Goal: Navigation & Orientation: Find specific page/section

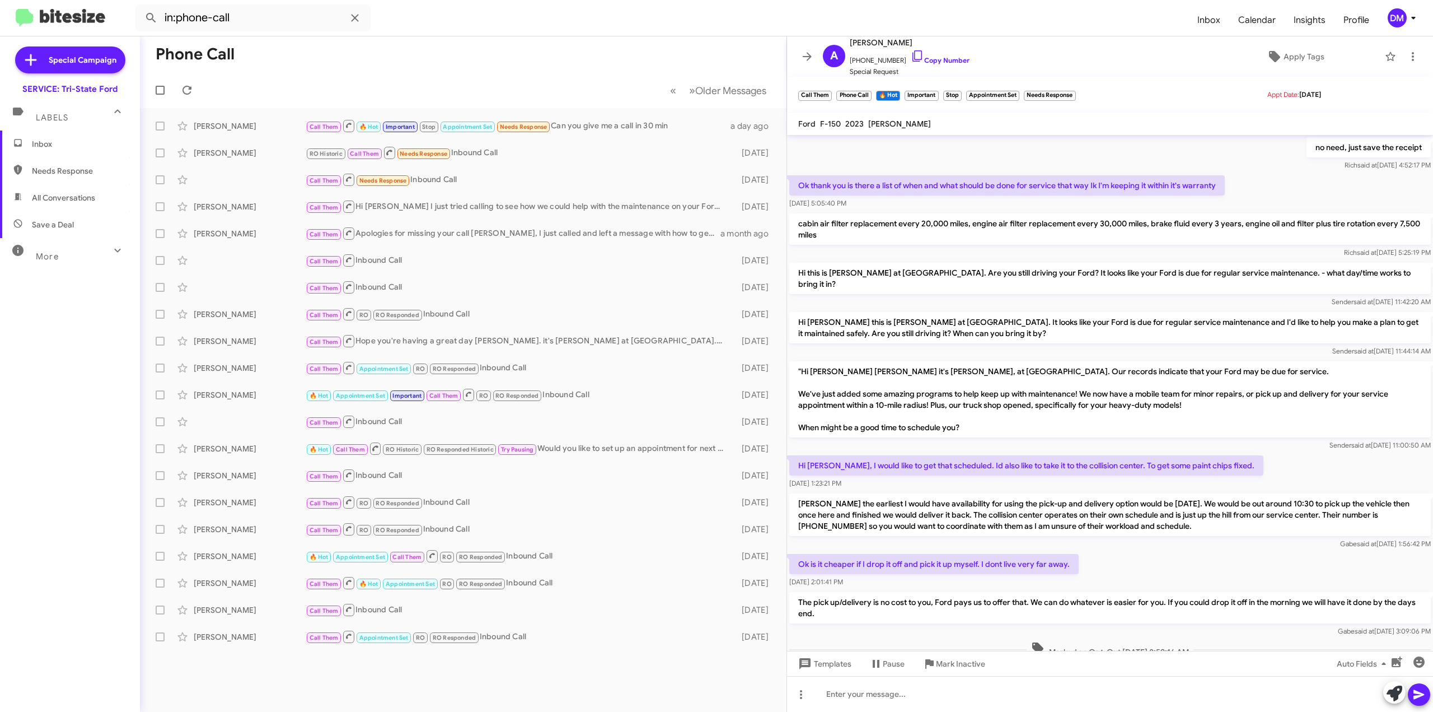
scroll to position [384, 0]
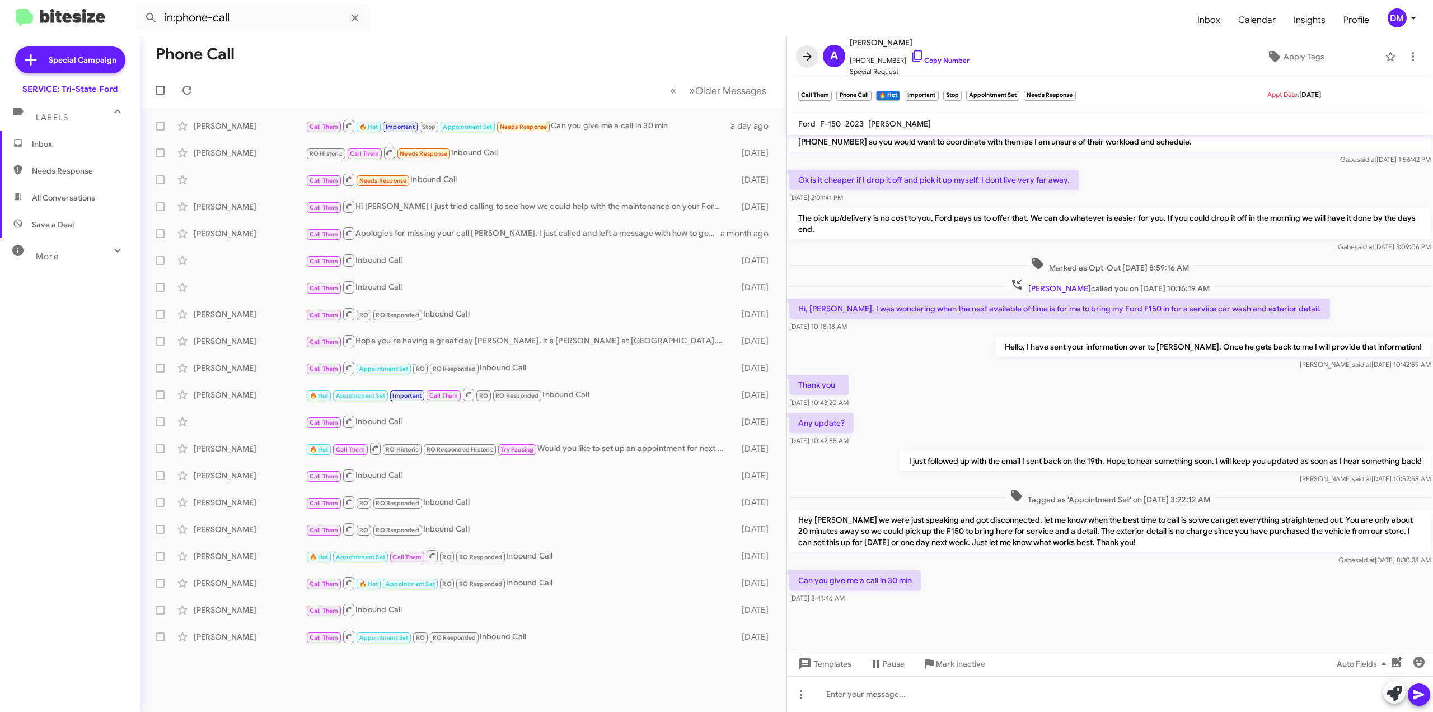
click at [803, 60] on icon at bounding box center [807, 56] width 13 height 13
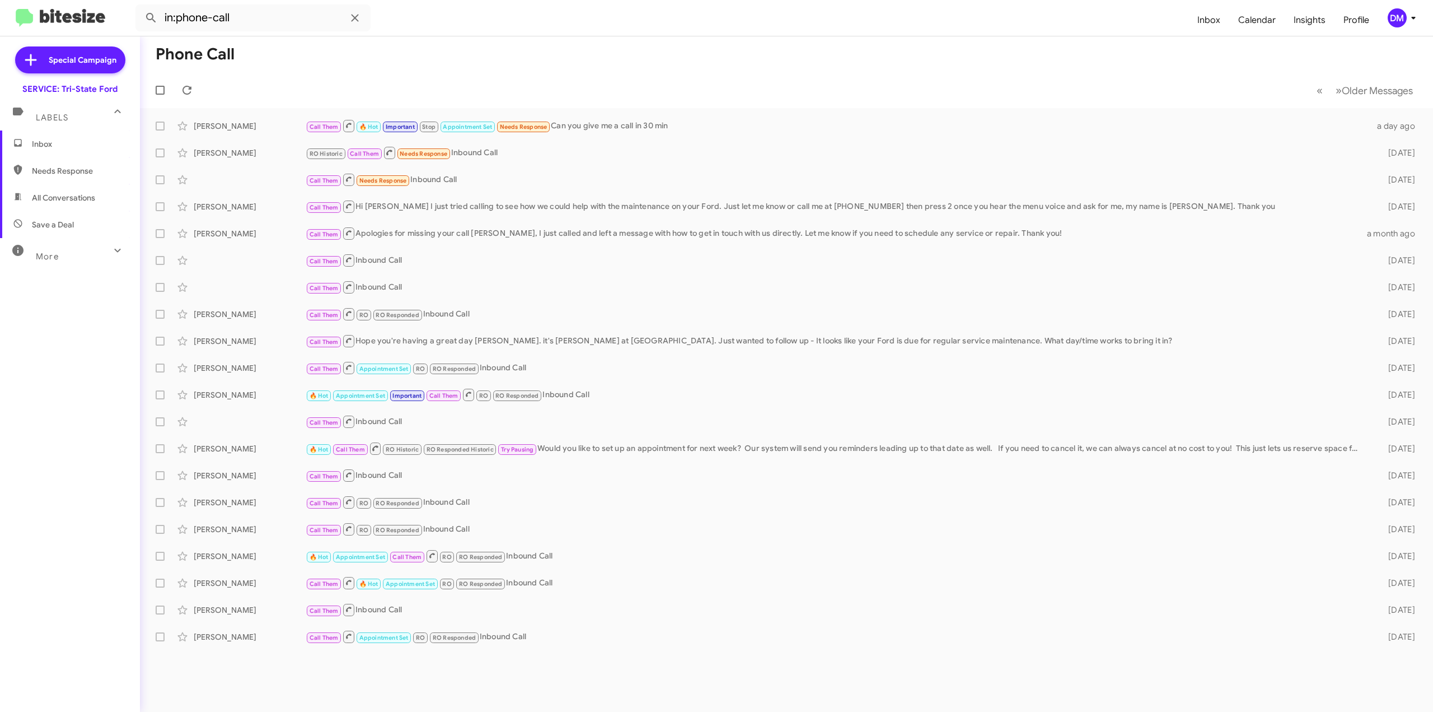
click at [73, 255] on div "More" at bounding box center [59, 251] width 100 height 21
click at [69, 311] on span "🔥 Hot" at bounding box center [70, 314] width 140 height 27
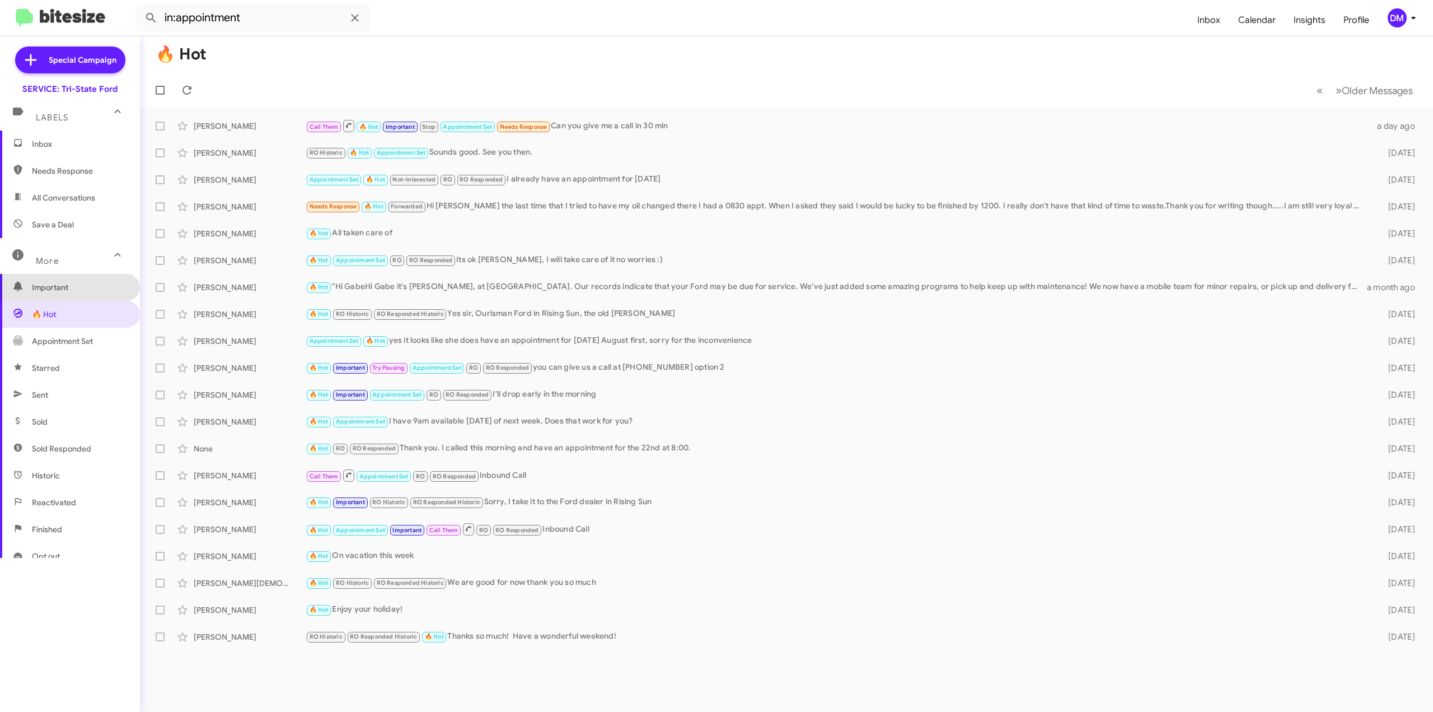
click at [71, 289] on span "Important" at bounding box center [79, 287] width 95 height 11
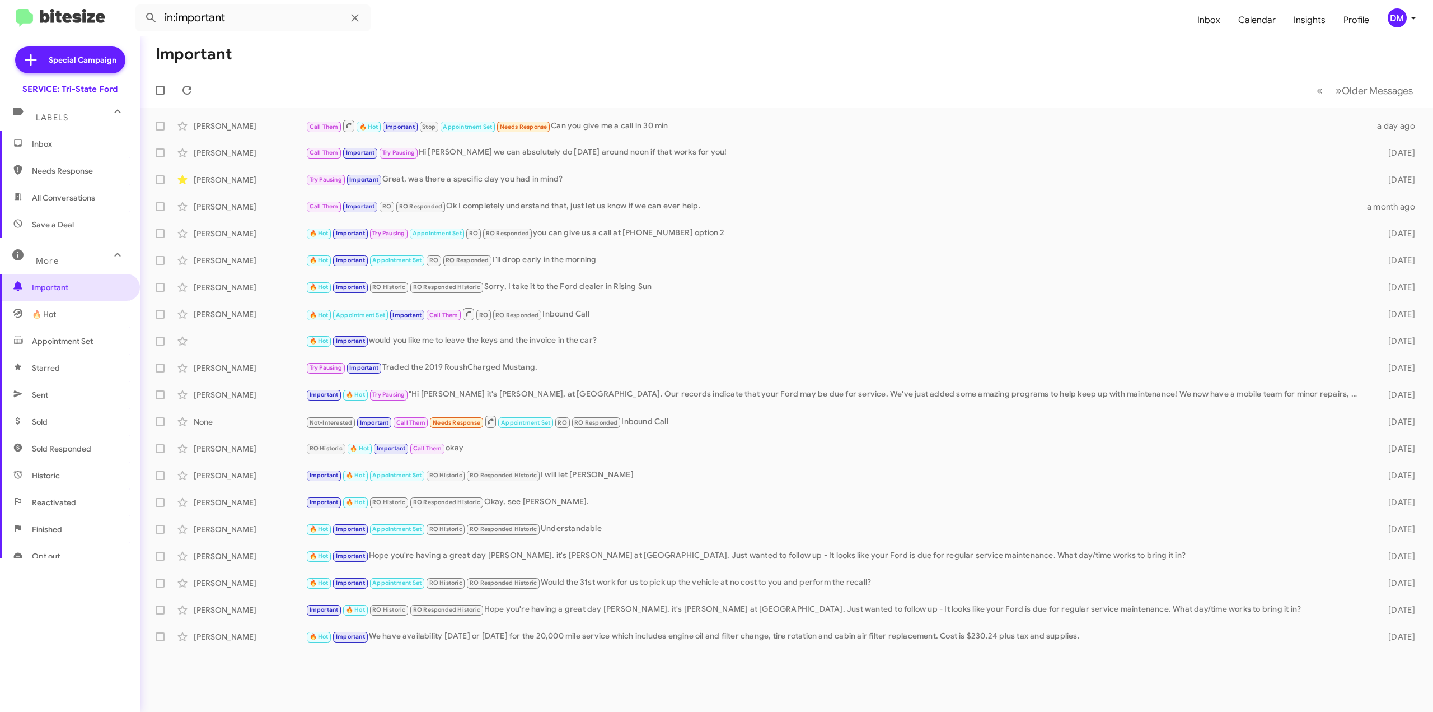
click at [63, 362] on span "Starred" at bounding box center [70, 367] width 140 height 27
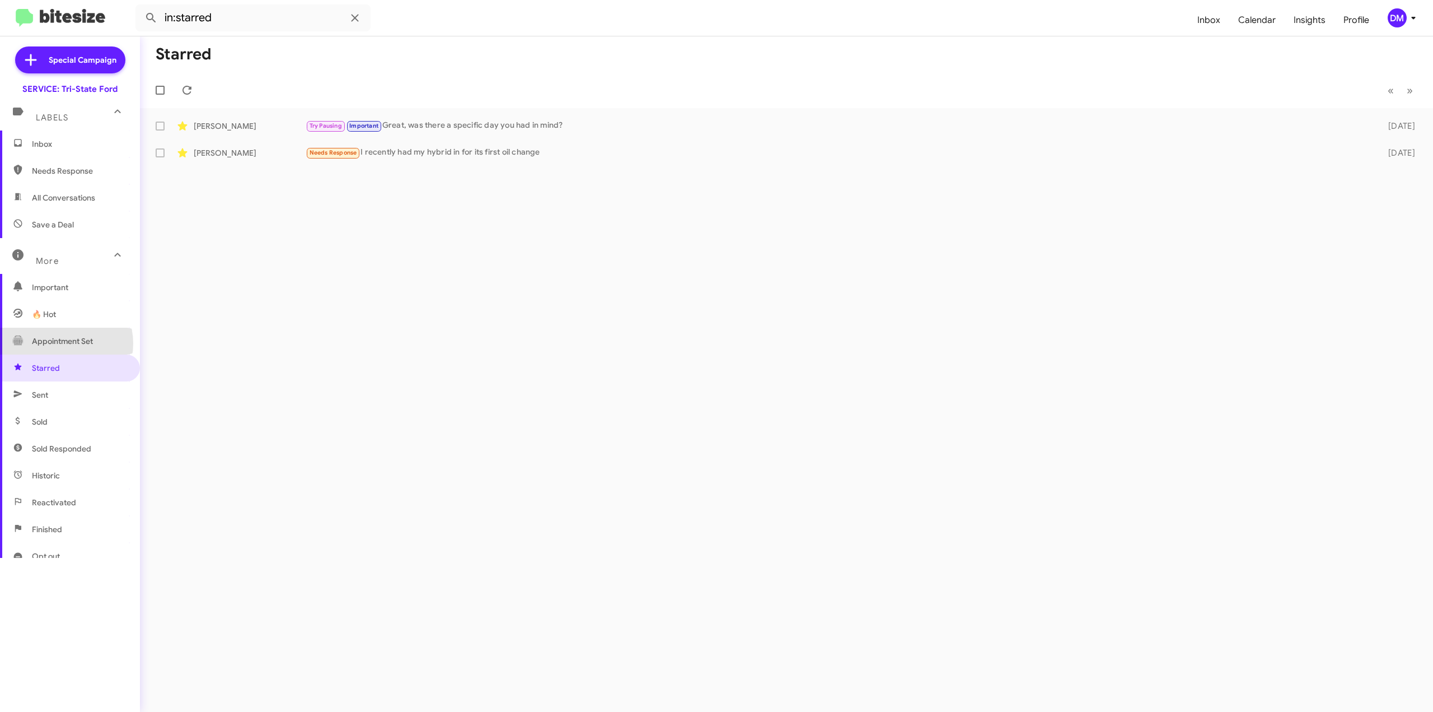
click at [59, 343] on span "Appointment Set" at bounding box center [62, 340] width 61 height 11
type input "in:appointment-set"
